Goal: Task Accomplishment & Management: Use online tool/utility

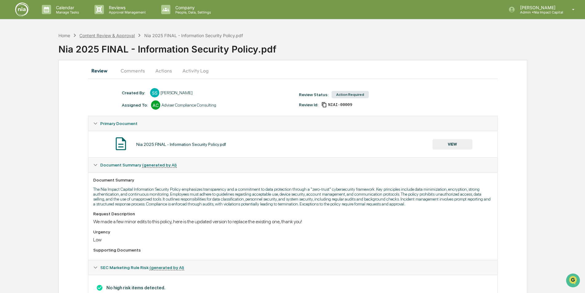
click at [127, 36] on div "Content Review & Approval" at bounding box center [106, 35] width 55 height 5
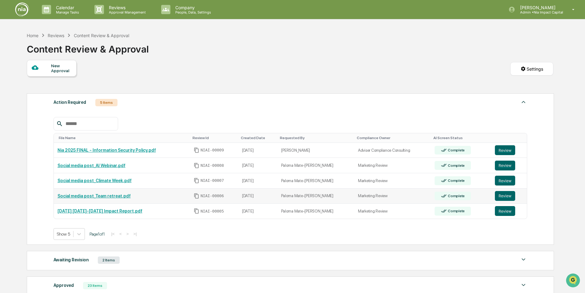
click at [97, 194] on link "Social media post_Team retreat.pdf" at bounding box center [94, 196] width 73 height 5
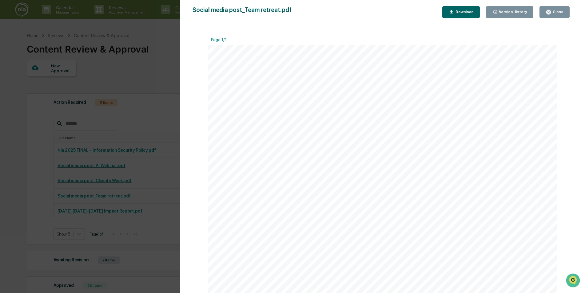
click at [411, 198] on div at bounding box center [382, 187] width 349 height 284
click at [551, 11] on icon "button" at bounding box center [548, 12] width 5 height 5
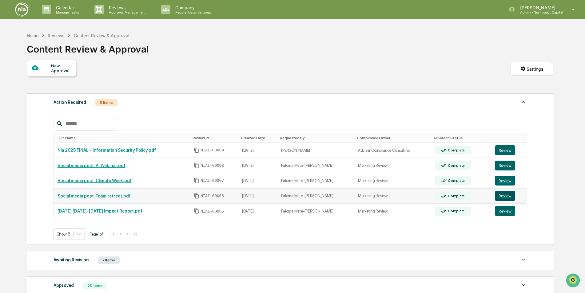
click at [498, 196] on button "Review" at bounding box center [505, 196] width 20 height 10
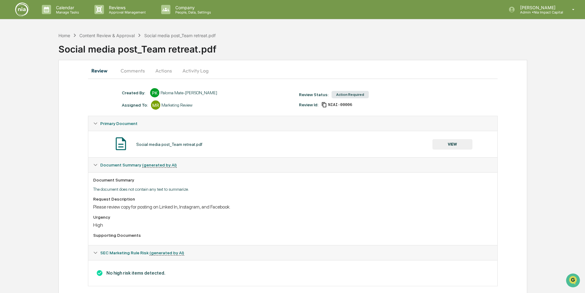
click at [162, 73] on button "Actions" at bounding box center [164, 70] width 28 height 15
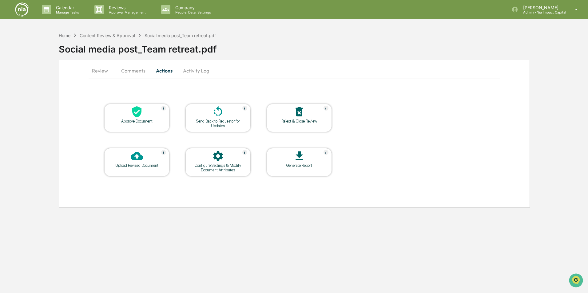
click at [140, 122] on div "Approve Document" at bounding box center [136, 121] width 55 height 5
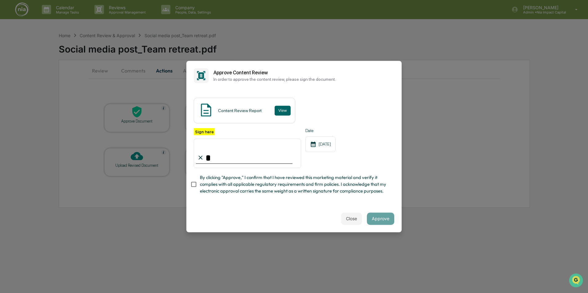
type input "**********"
click at [383, 220] on button "Approve" at bounding box center [380, 219] width 27 height 12
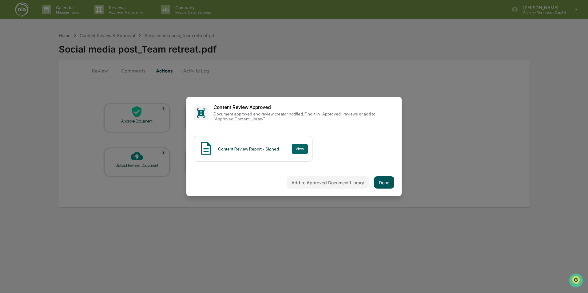
click at [385, 183] on button "Done" at bounding box center [384, 183] width 20 height 12
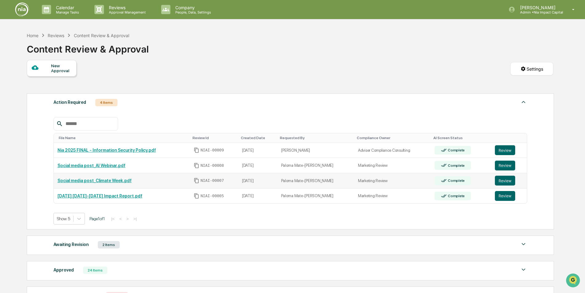
click at [108, 181] on link "Social media post_Climate Week.pdf" at bounding box center [95, 180] width 74 height 5
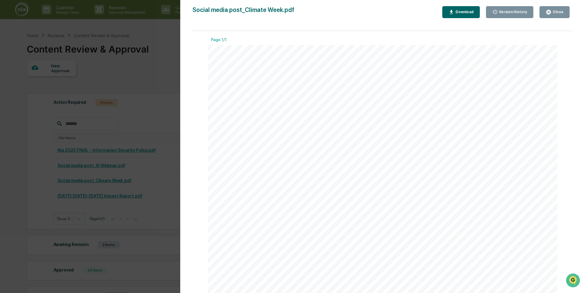
click at [557, 11] on div "Close" at bounding box center [557, 12] width 12 height 4
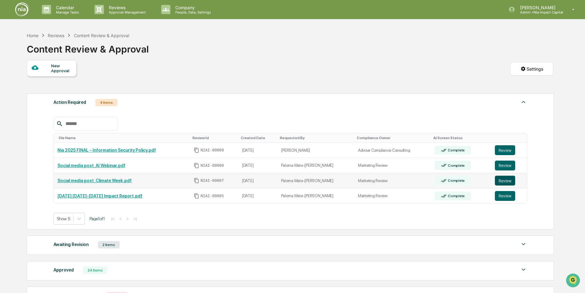
click at [507, 179] on button "Review" at bounding box center [505, 181] width 20 height 10
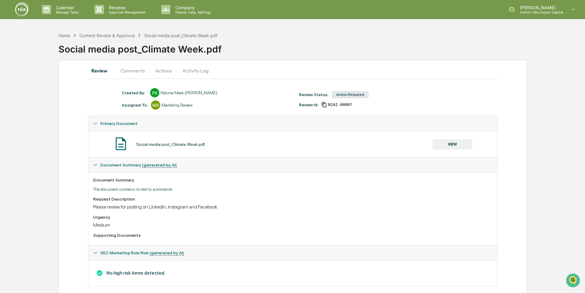
click at [160, 71] on button "Actions" at bounding box center [164, 70] width 28 height 15
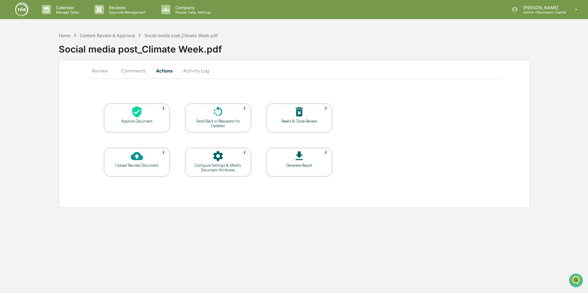
click at [136, 120] on div "Approve Document" at bounding box center [136, 121] width 55 height 5
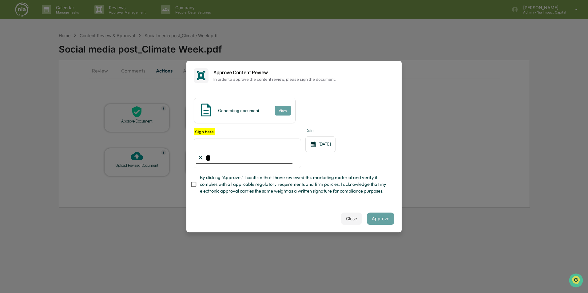
type input "**********"
click at [381, 222] on button "Approve" at bounding box center [380, 219] width 27 height 12
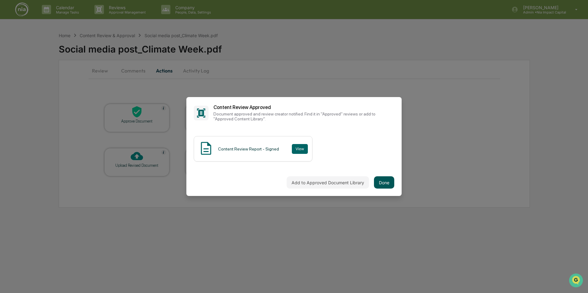
click at [387, 183] on button "Done" at bounding box center [384, 183] width 20 height 12
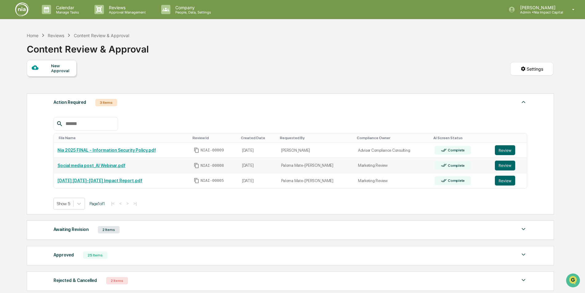
click at [103, 167] on link "Social media post_AI Webinar.pdf" at bounding box center [92, 165] width 68 height 5
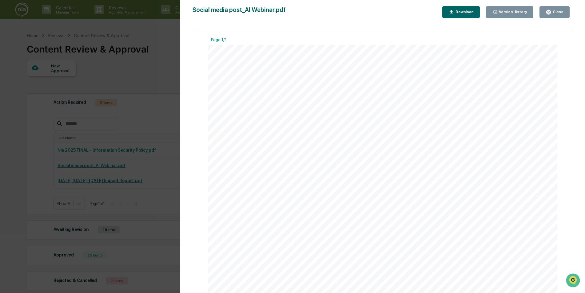
click at [425, 203] on div at bounding box center [382, 248] width 349 height 406
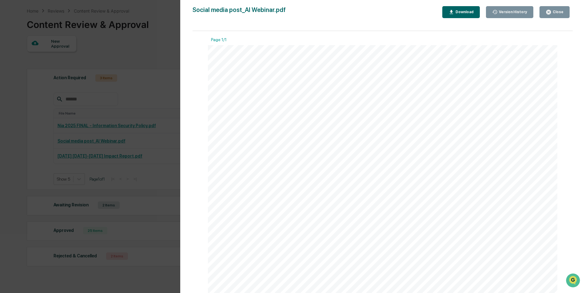
click at [514, 71] on div at bounding box center [382, 248] width 349 height 406
click at [557, 12] on div "Close" at bounding box center [557, 12] width 12 height 4
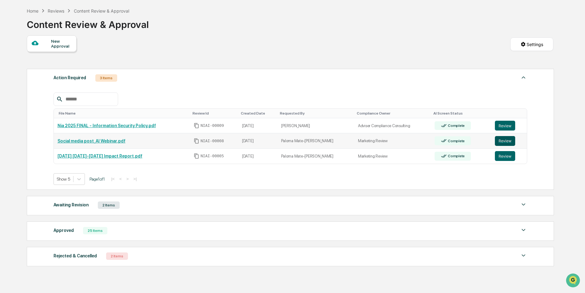
click at [499, 142] on button "Review" at bounding box center [505, 141] width 20 height 10
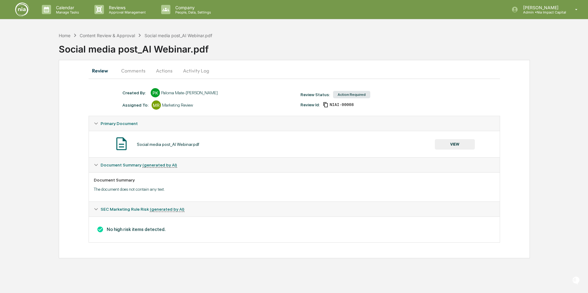
click at [163, 72] on button "Actions" at bounding box center [164, 70] width 28 height 15
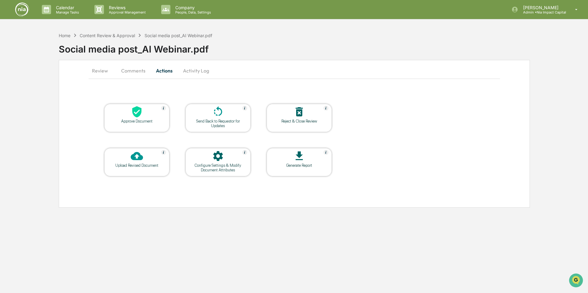
click at [138, 121] on div "Approve Document" at bounding box center [136, 121] width 55 height 5
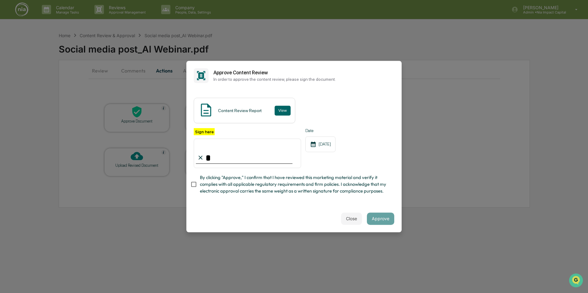
type input "**********"
click at [383, 218] on button "Approve" at bounding box center [380, 219] width 27 height 12
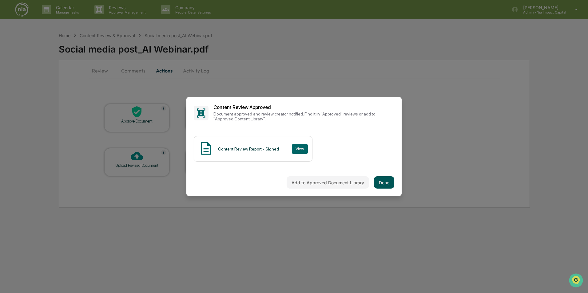
click at [383, 181] on button "Done" at bounding box center [384, 183] width 20 height 12
